Goal: Communication & Community: Answer question/provide support

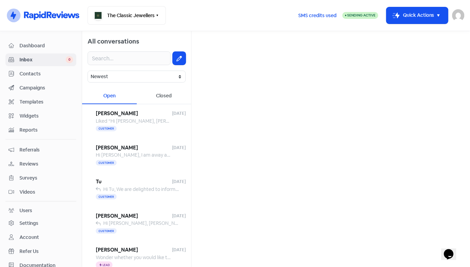
click at [42, 77] on span "Contacts" at bounding box center [47, 73] width 54 height 7
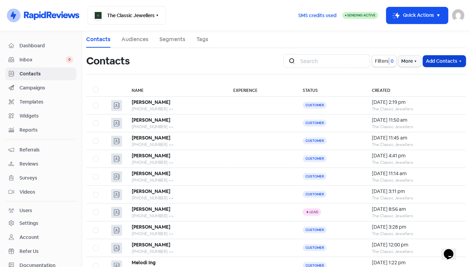
click at [442, 60] on button "Add Contacts" at bounding box center [444, 60] width 43 height 11
click at [408, 75] on button "Add a contact" at bounding box center [437, 76] width 58 height 14
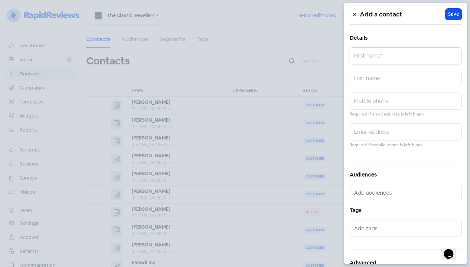
click at [395, 61] on input "text" at bounding box center [406, 55] width 112 height 17
type input "[PERSON_NAME]"
click at [374, 80] on input "text" at bounding box center [406, 78] width 112 height 17
type input "Ingall"
click at [368, 104] on input "text" at bounding box center [406, 100] width 112 height 17
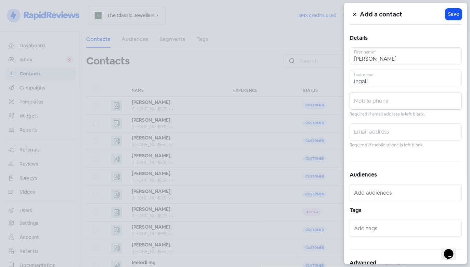
paste input "0430 416 175"
type input "0430 416 175"
click at [453, 12] on span "Save" at bounding box center [453, 14] width 11 height 7
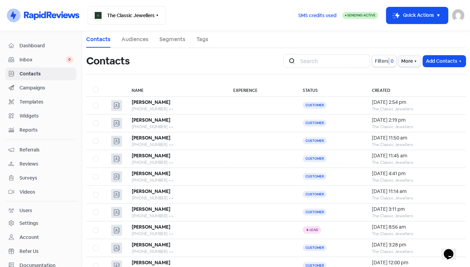
click at [45, 56] on span "Inbox" at bounding box center [43, 59] width 46 height 7
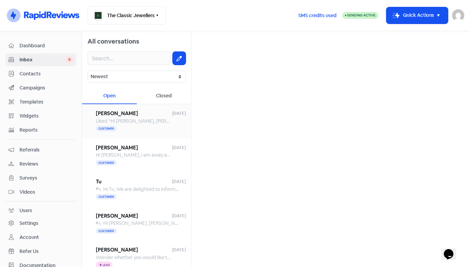
click at [154, 122] on span "Liked “Hi [PERSON_NAME], [PERSON_NAME] here from The Classic Jewellers. Just le…" at bounding box center [377, 121] width 562 height 6
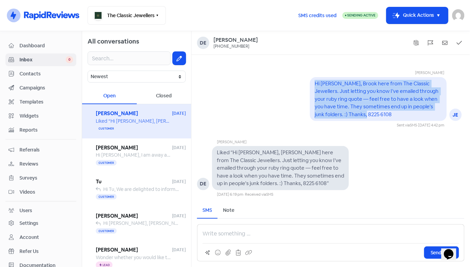
drag, startPoint x: 378, startPoint y: 114, endPoint x: 314, endPoint y: 82, distance: 72.1
click at [314, 82] on div "Hi [PERSON_NAME], Brook here from The Classic Jewellers. Just letting you know …" at bounding box center [378, 99] width 137 height 44
copy pre "Hi [PERSON_NAME], Brook here from The Classic Jewellers. Just letting you know …"
click at [173, 63] on button at bounding box center [179, 58] width 13 height 13
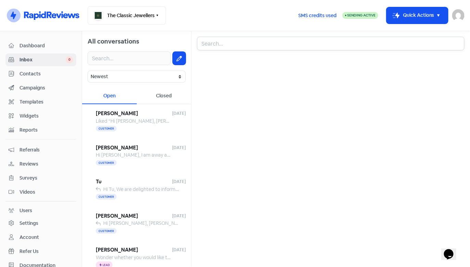
click at [222, 39] on input "text" at bounding box center [331, 44] width 268 height 14
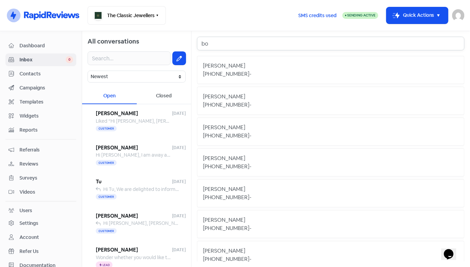
type input "bo"
click at [218, 65] on div "[PERSON_NAME]" at bounding box center [331, 66] width 256 height 8
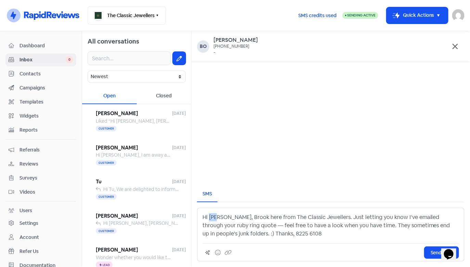
drag, startPoint x: 219, startPoint y: 217, endPoint x: 209, endPoint y: 217, distance: 9.6
click at [209, 217] on p "Hi [PERSON_NAME], Brook here from The Classic Jewellers. Just letting you know …" at bounding box center [331, 225] width 257 height 25
drag, startPoint x: 243, startPoint y: 218, endPoint x: 228, endPoint y: 218, distance: 15.1
click at [228, 218] on p "Hi [PERSON_NAME], [PERSON_NAME] here from The Classic Jewellers. Just letting y…" at bounding box center [331, 225] width 257 height 25
drag, startPoint x: 451, startPoint y: 217, endPoint x: 441, endPoint y: 218, distance: 10.3
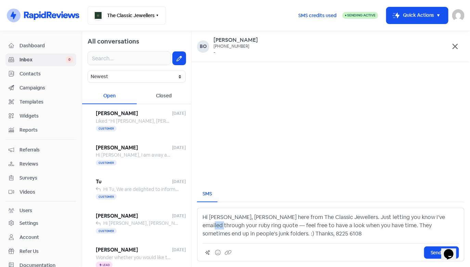
click at [441, 218] on p "Hi [PERSON_NAME], [PERSON_NAME] here from The Classic Jewellers. Just letting y…" at bounding box center [331, 225] width 257 height 25
drag, startPoint x: 234, startPoint y: 226, endPoint x: 202, endPoint y: 225, distance: 32.2
click at [202, 225] on div "Hi [PERSON_NAME], [PERSON_NAME] here from The Classic Jewellers. Just letting y…" at bounding box center [331, 234] width 268 height 54
click at [432, 252] on span "Send SMS" at bounding box center [442, 252] width 22 height 7
